Goal: Information Seeking & Learning: Find specific fact

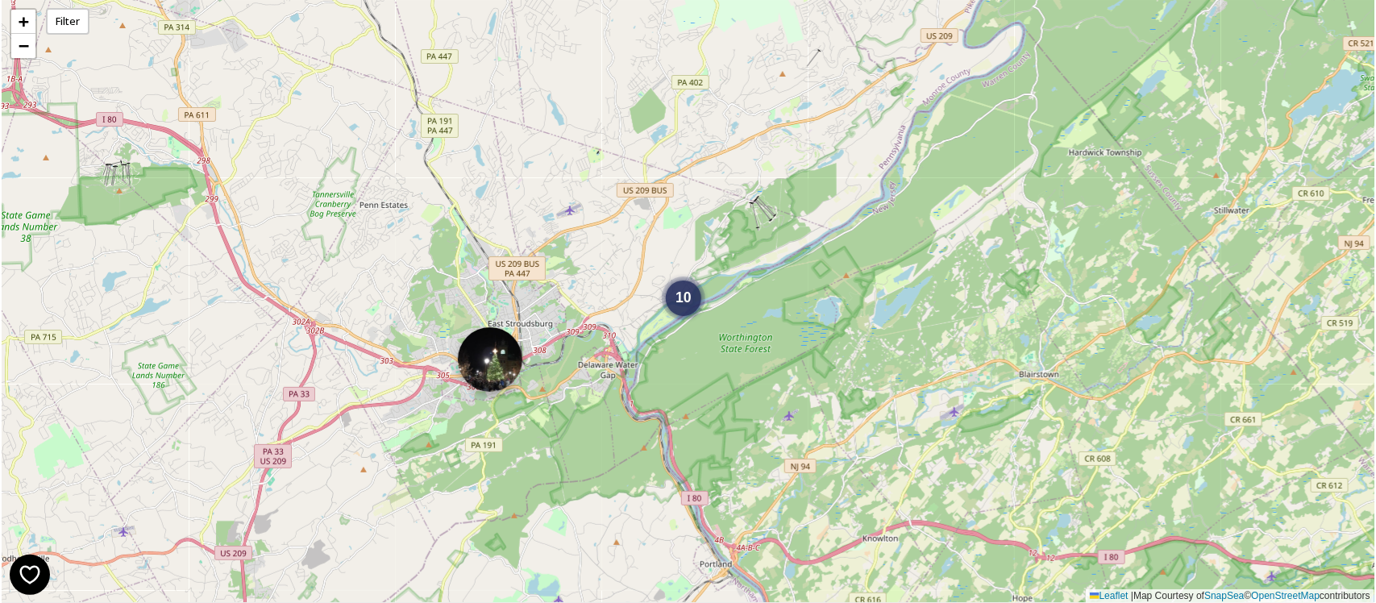
click at [481, 380] on img at bounding box center [490, 359] width 64 height 64
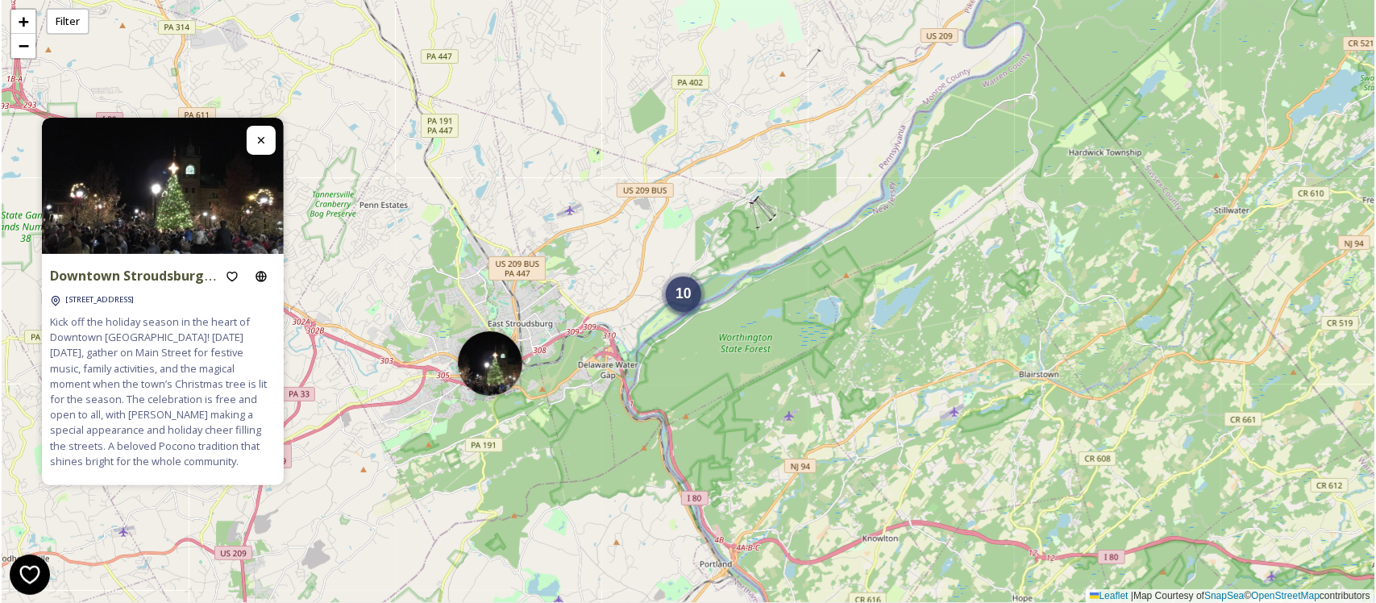
click at [689, 294] on span "10" at bounding box center [683, 293] width 16 height 16
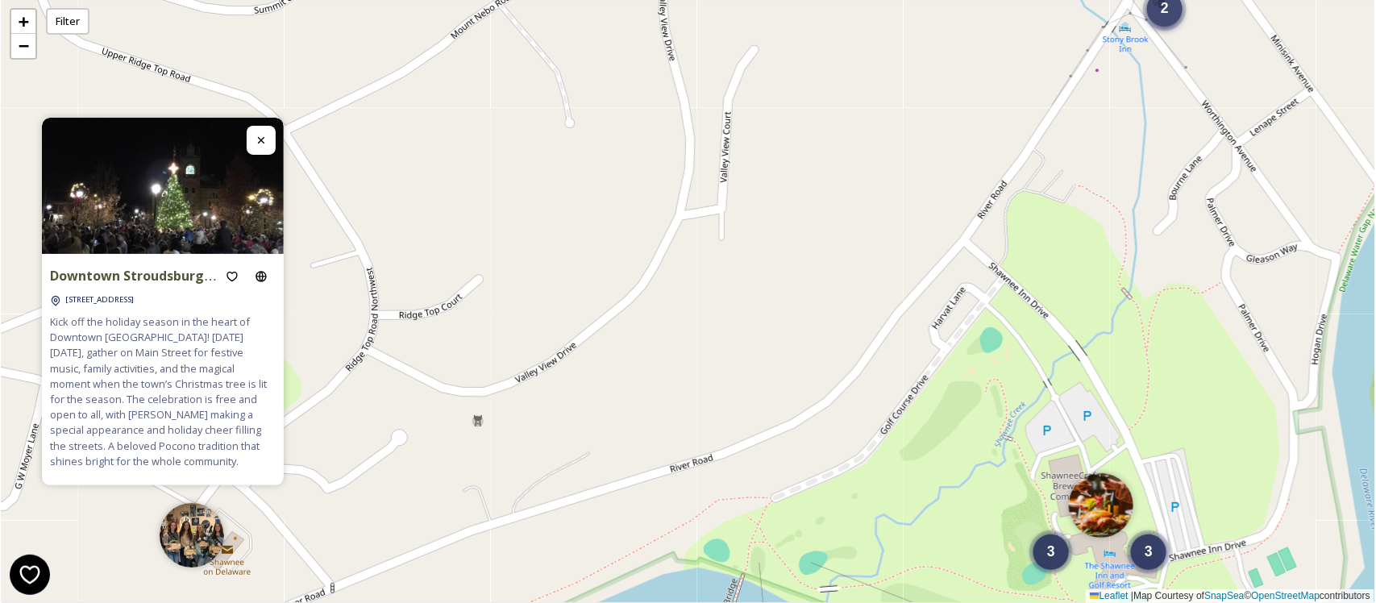
click at [1169, 12] on span "2" at bounding box center [1165, 8] width 8 height 16
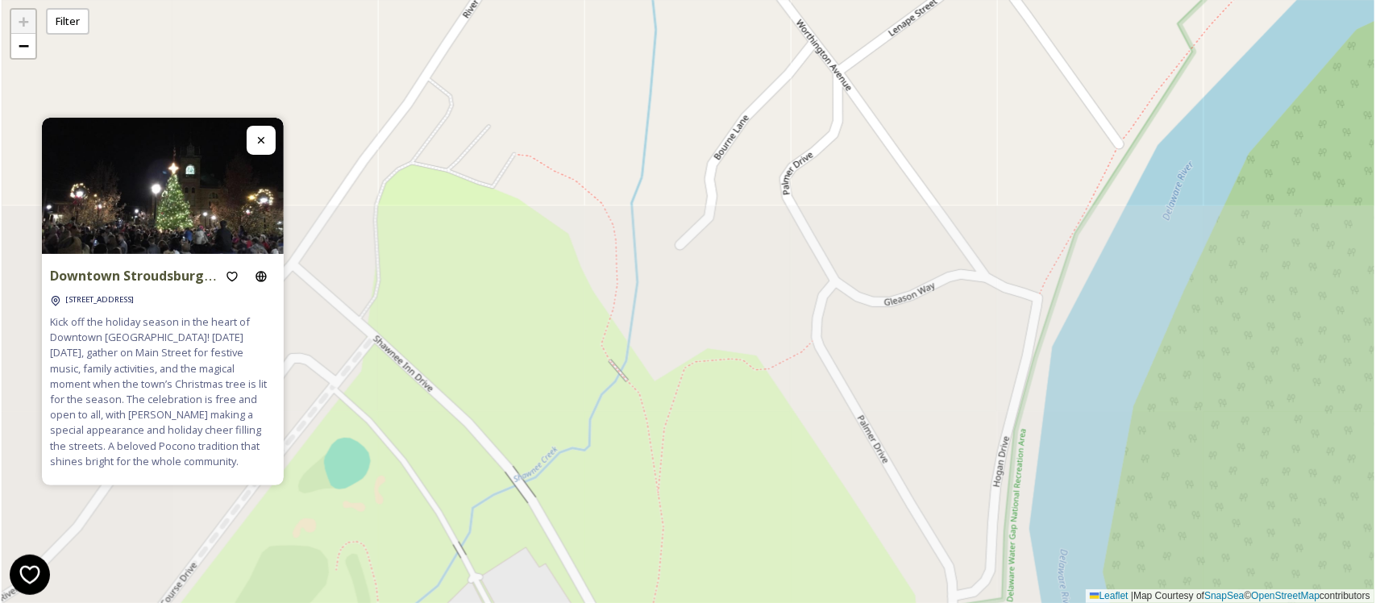
drag, startPoint x: 657, startPoint y: 497, endPoint x: 663, endPoint y: 52, distance: 445.0
click at [663, 52] on div "+ − Leaflet | Map Courtesy of SnapSea © OpenStreetMap contributors" at bounding box center [688, 301] width 1373 height 603
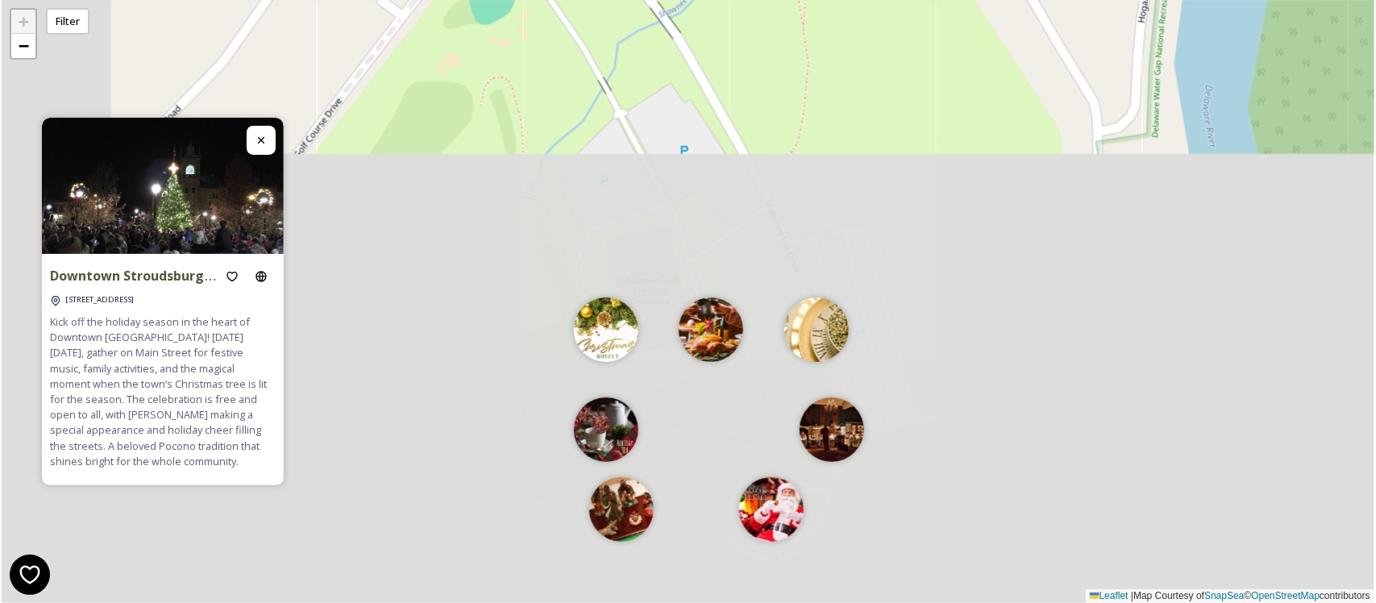
drag, startPoint x: 460, startPoint y: 469, endPoint x: 609, endPoint y: 6, distance: 486.1
click at [609, 0] on html "Downtown Stroudsburg Christmas Tree Lighting 610 Monroe St, Stroudsburg, PA 183…" at bounding box center [688, 301] width 1376 height 603
